Goal: Transaction & Acquisition: Purchase product/service

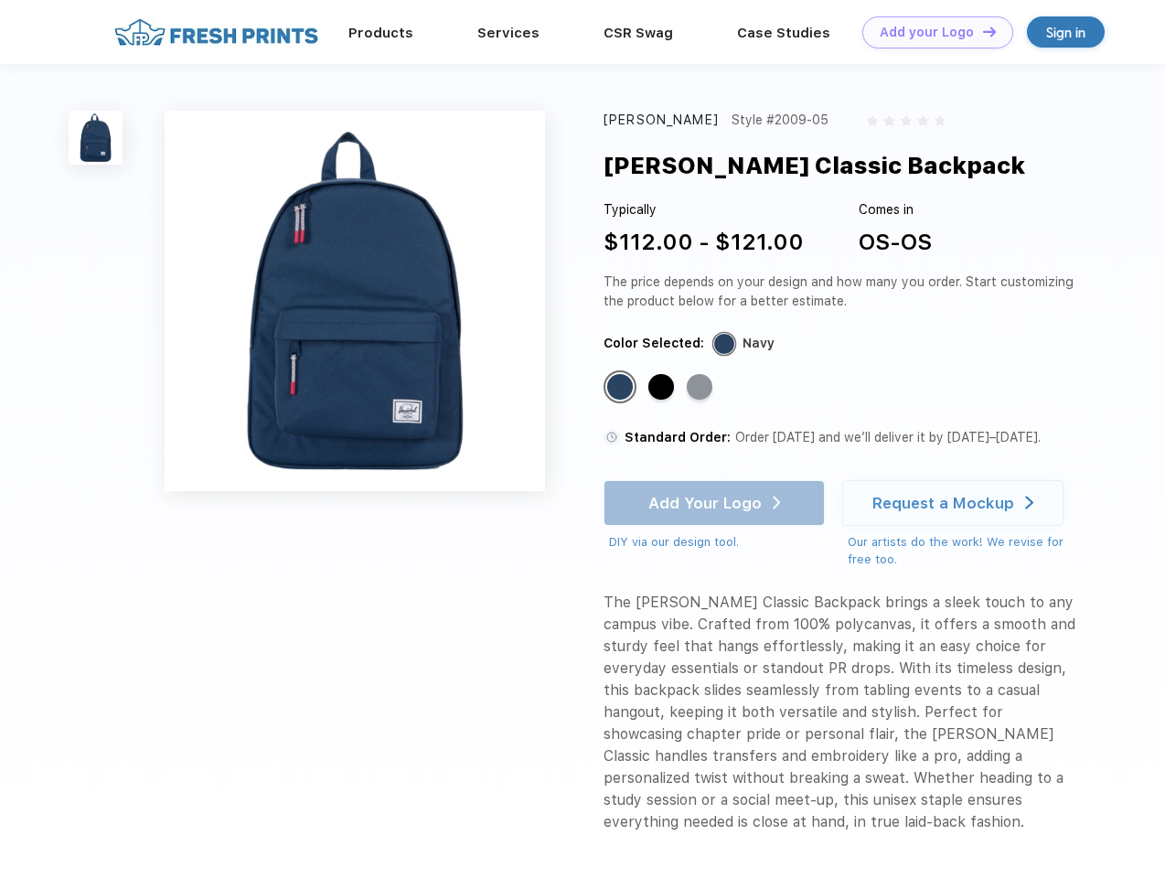
click at [931, 32] on link "Add your Logo Design Tool" at bounding box center [938, 32] width 151 height 32
click at [0, 0] on div "Design Tool" at bounding box center [0, 0] width 0 height 0
click at [982, 31] on link "Add your Logo Design Tool" at bounding box center [938, 32] width 151 height 32
click at [96, 137] on img at bounding box center [96, 138] width 54 height 54
click at [622, 388] on div "Standard Color" at bounding box center [620, 387] width 26 height 26
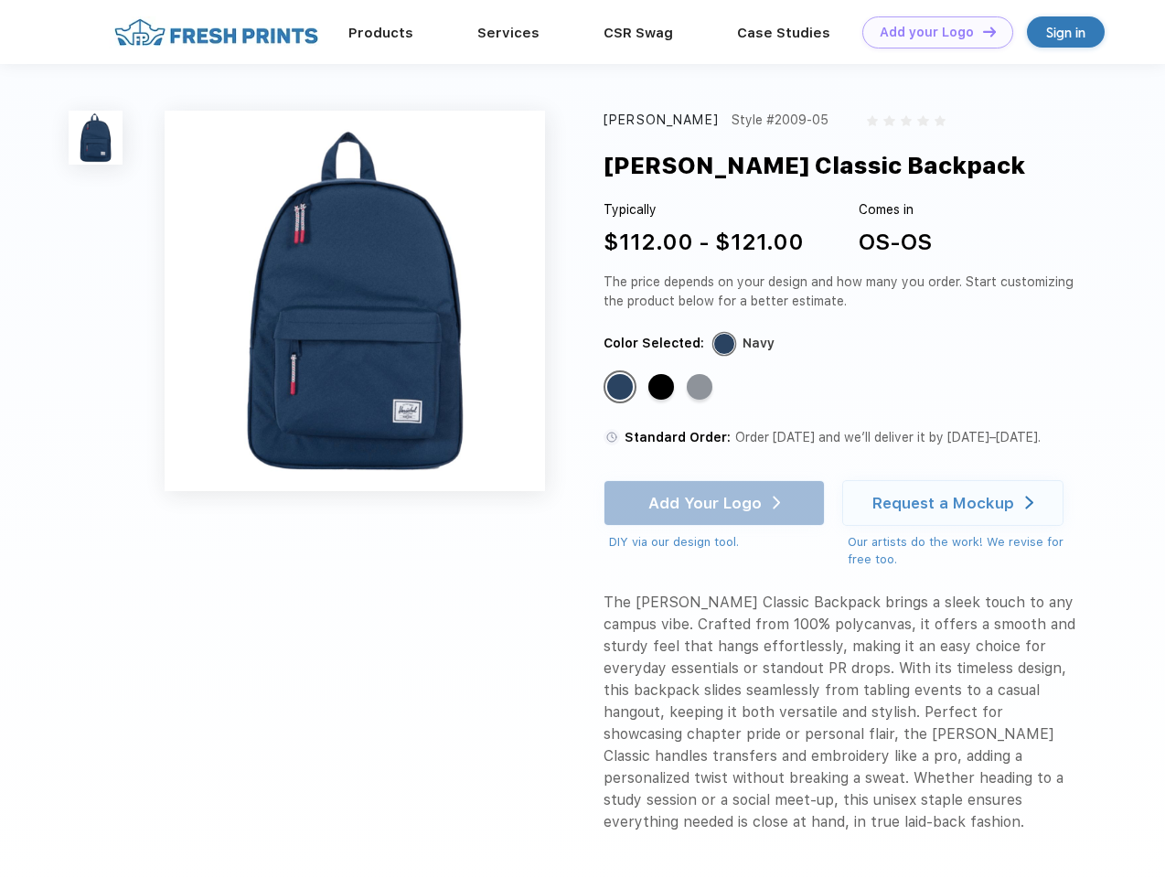
click at [663, 388] on div "Standard Color" at bounding box center [662, 387] width 26 height 26
click at [702, 388] on div "Standard Color" at bounding box center [700, 387] width 26 height 26
click at [716, 503] on div "Add Your Logo DIY via our design tool. Ah shoot! This product isn't up in our d…" at bounding box center [714, 515] width 221 height 71
click at [956, 503] on div "Request a Mockup" at bounding box center [944, 503] width 142 height 18
